Goal: Information Seeking & Learning: Learn about a topic

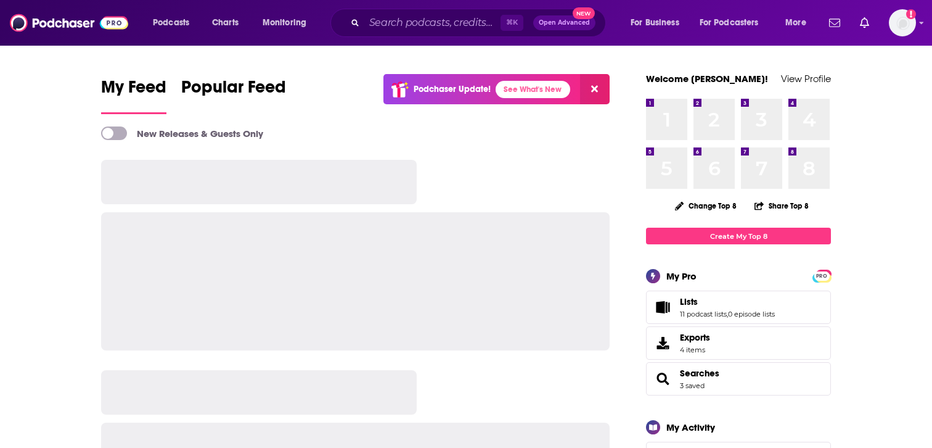
click at [418, 27] on input "Search podcasts, credits, & more..." at bounding box center [432, 23] width 136 height 20
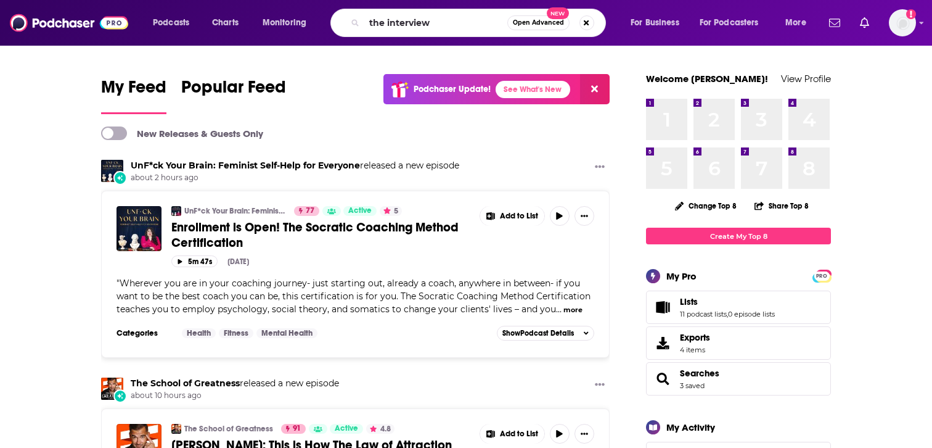
type input "the interview"
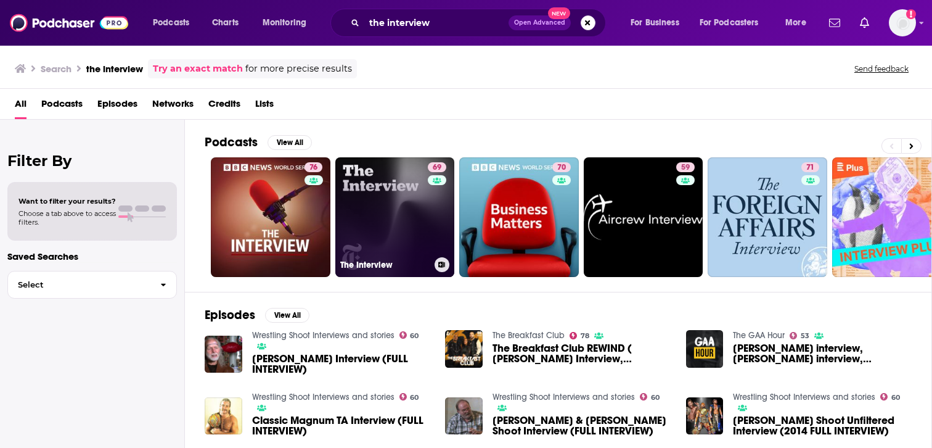
click at [407, 218] on link "69 The Interview" at bounding box center [395, 217] width 120 height 120
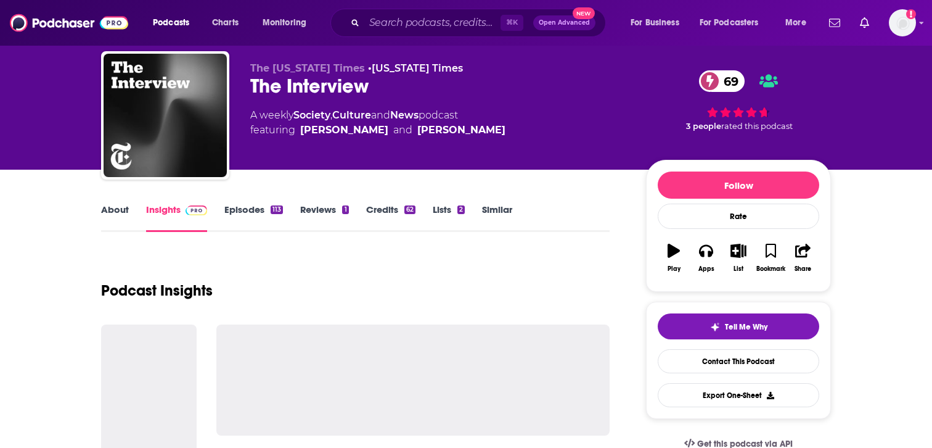
scroll to position [33, 0]
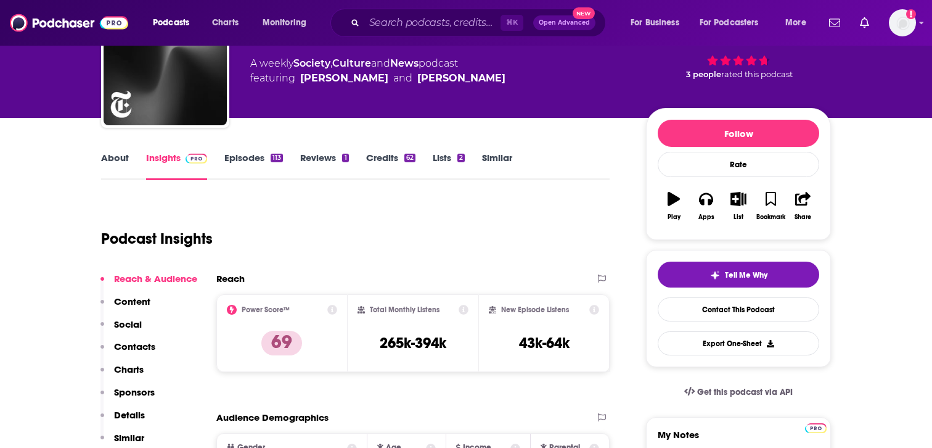
click at [137, 342] on p "Contacts" at bounding box center [134, 346] width 41 height 12
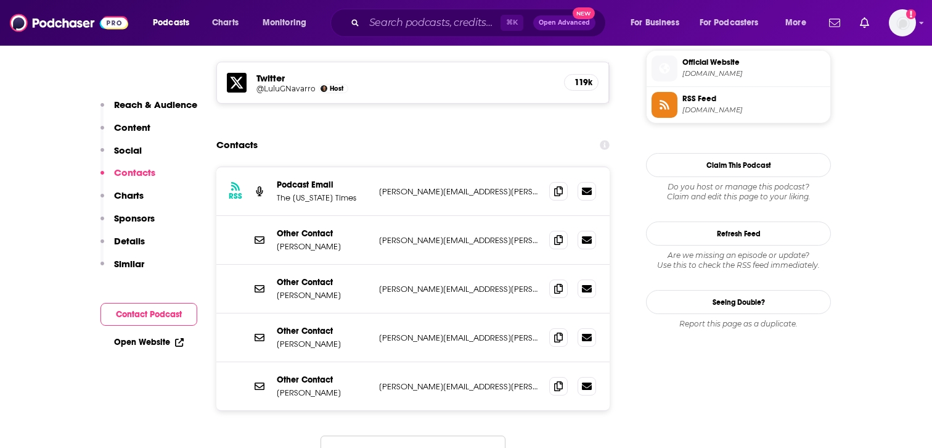
scroll to position [1123, 0]
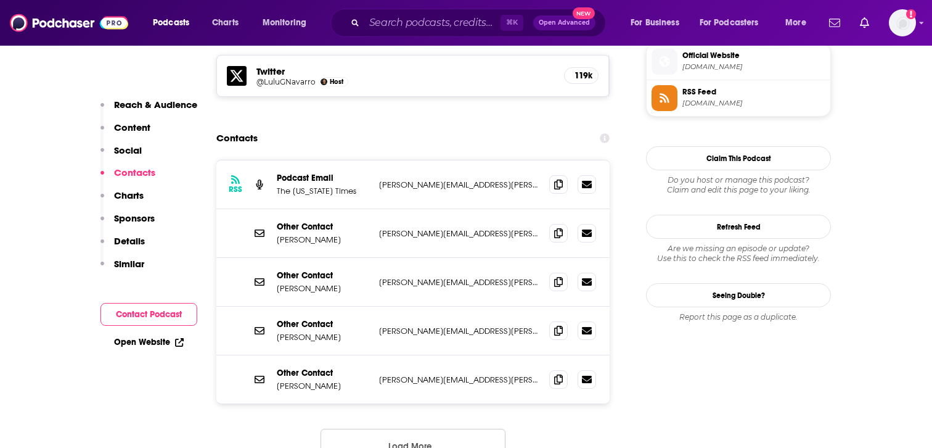
click at [442, 428] on button "Load More..." at bounding box center [413, 444] width 185 height 33
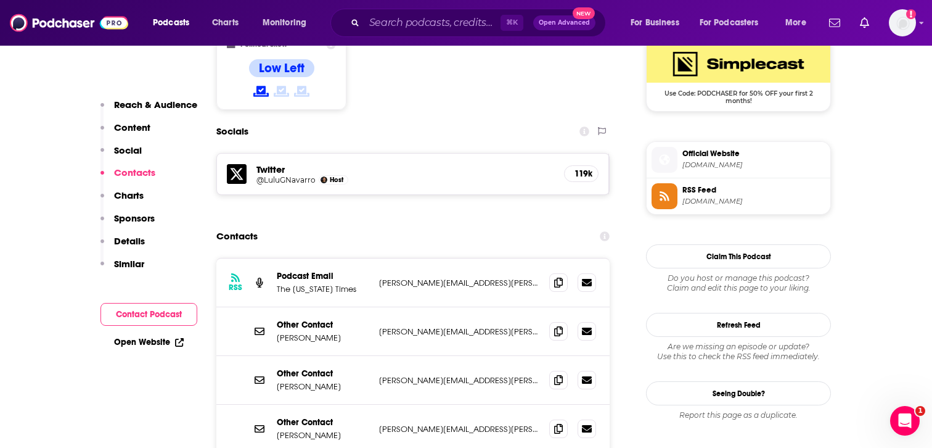
scroll to position [924, 0]
